Goal: Task Accomplishment & Management: Complete application form

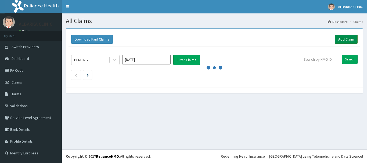
click at [344, 38] on link "Add Claim" at bounding box center [346, 39] width 23 height 9
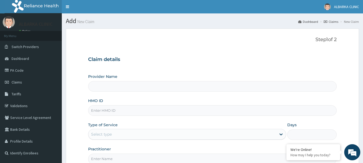
type input "ALBARKA CLINICS"
click at [101, 112] on input "HMO ID" at bounding box center [212, 110] width 249 height 10
type input "TFO/10007/A"
click at [101, 135] on div "Select type" at bounding box center [101, 134] width 21 height 5
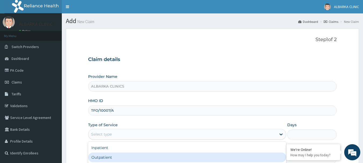
click at [100, 154] on div "Outpatient" at bounding box center [187, 158] width 198 height 10
type input "1"
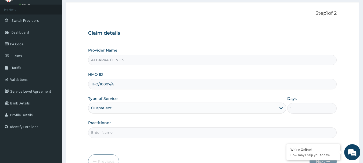
scroll to position [58, 0]
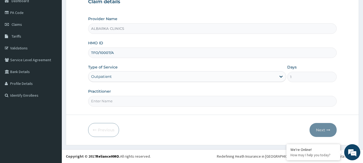
click at [106, 101] on input "Practitioner" at bounding box center [212, 101] width 249 height 10
type input "DR AT"
click at [329, 132] on button "Next" at bounding box center [323, 130] width 27 height 14
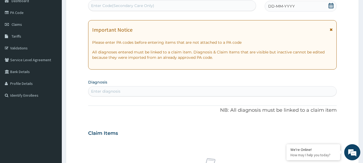
click at [266, 96] on div "Enter diagnosis" at bounding box center [212, 91] width 248 height 9
type input "VISION"
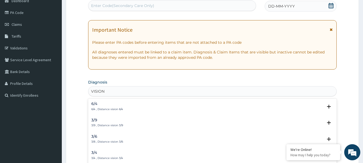
click at [108, 103] on h4 "6/4" at bounding box center [107, 104] width 32 height 4
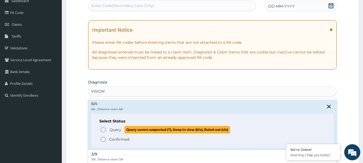
click at [104, 127] on icon "status option query" at bounding box center [103, 130] width 6 height 6
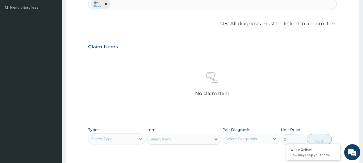
scroll to position [150, 0]
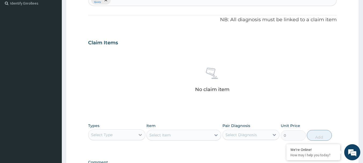
click at [139, 136] on icon at bounding box center [140, 134] width 5 height 5
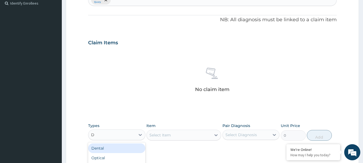
type input "DR"
click at [112, 146] on div "Drugs" at bounding box center [116, 149] width 57 height 10
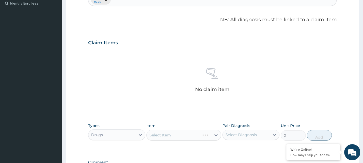
click at [159, 135] on div "Select Item" at bounding box center [184, 135] width 75 height 11
click at [215, 136] on icon at bounding box center [216, 135] width 5 height 5
type input "O"
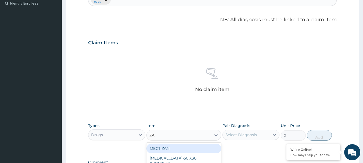
type input "Z"
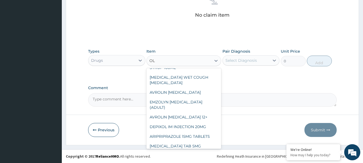
scroll to position [419, 0]
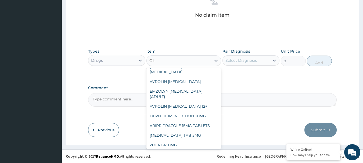
type input "OL"
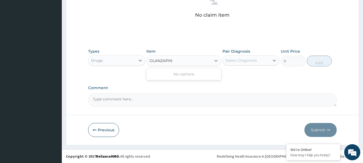
type input "OLANZAPINE"
click at [157, 57] on div "Select Item" at bounding box center [179, 60] width 65 height 9
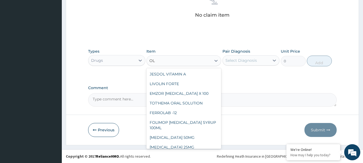
type input "O"
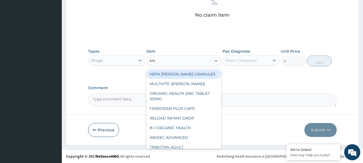
type input "A"
